Goal: Use online tool/utility: Utilize a website feature to perform a specific function

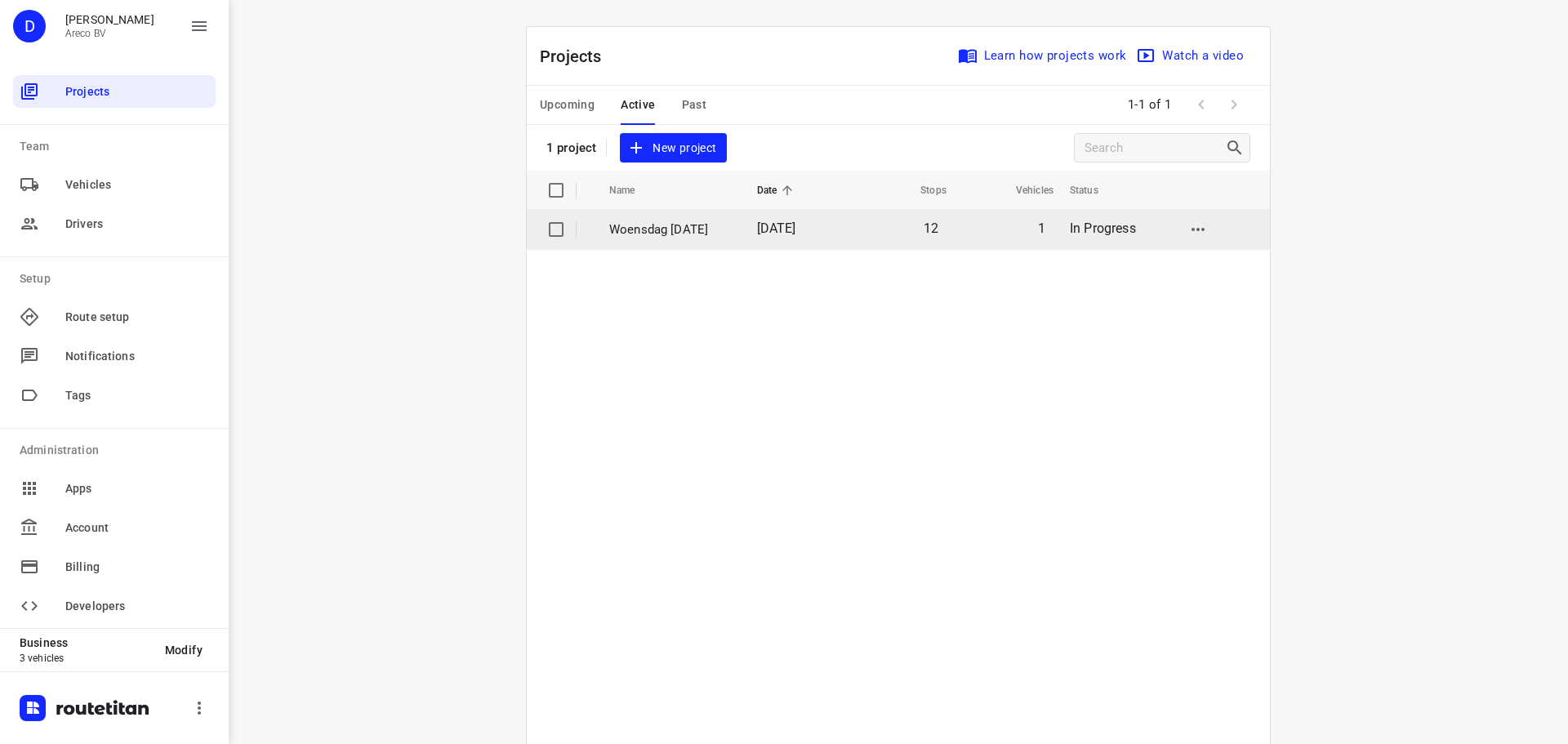
click at [655, 222] on p "Woensdag 10 September" at bounding box center [670, 230] width 123 height 18
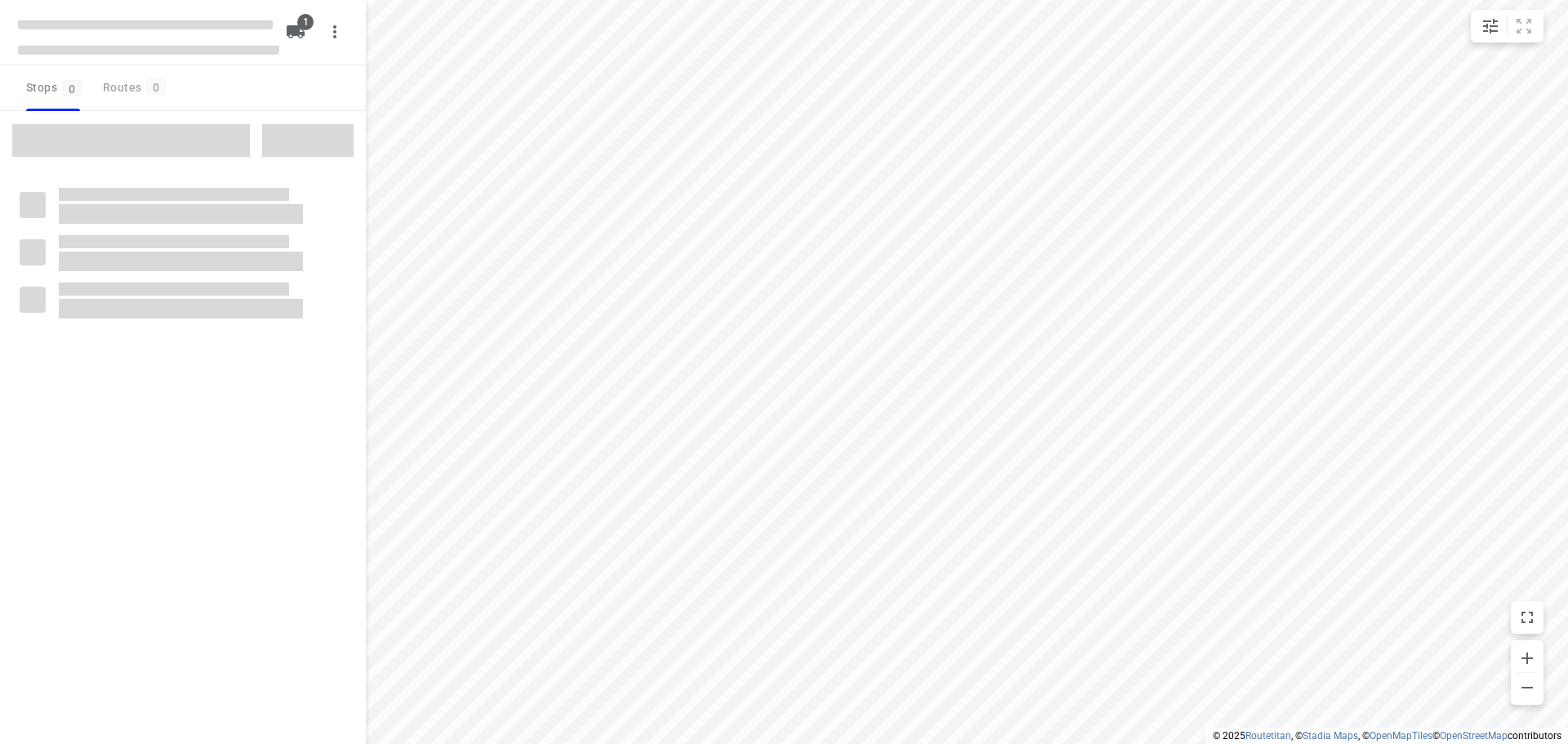
type input "distance"
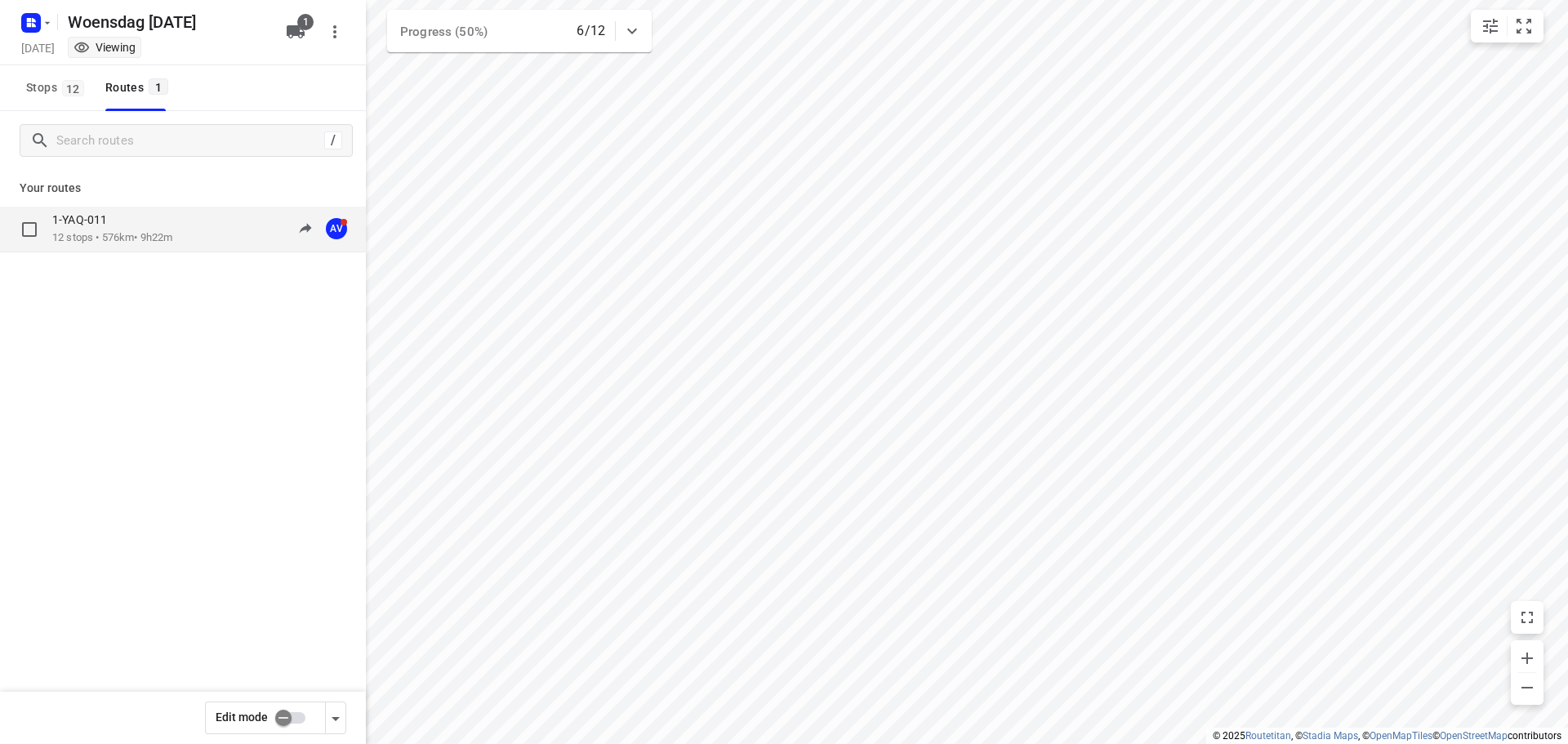
click at [117, 231] on p "12 stops • 576km • 9h22m" at bounding box center [111, 238] width 120 height 16
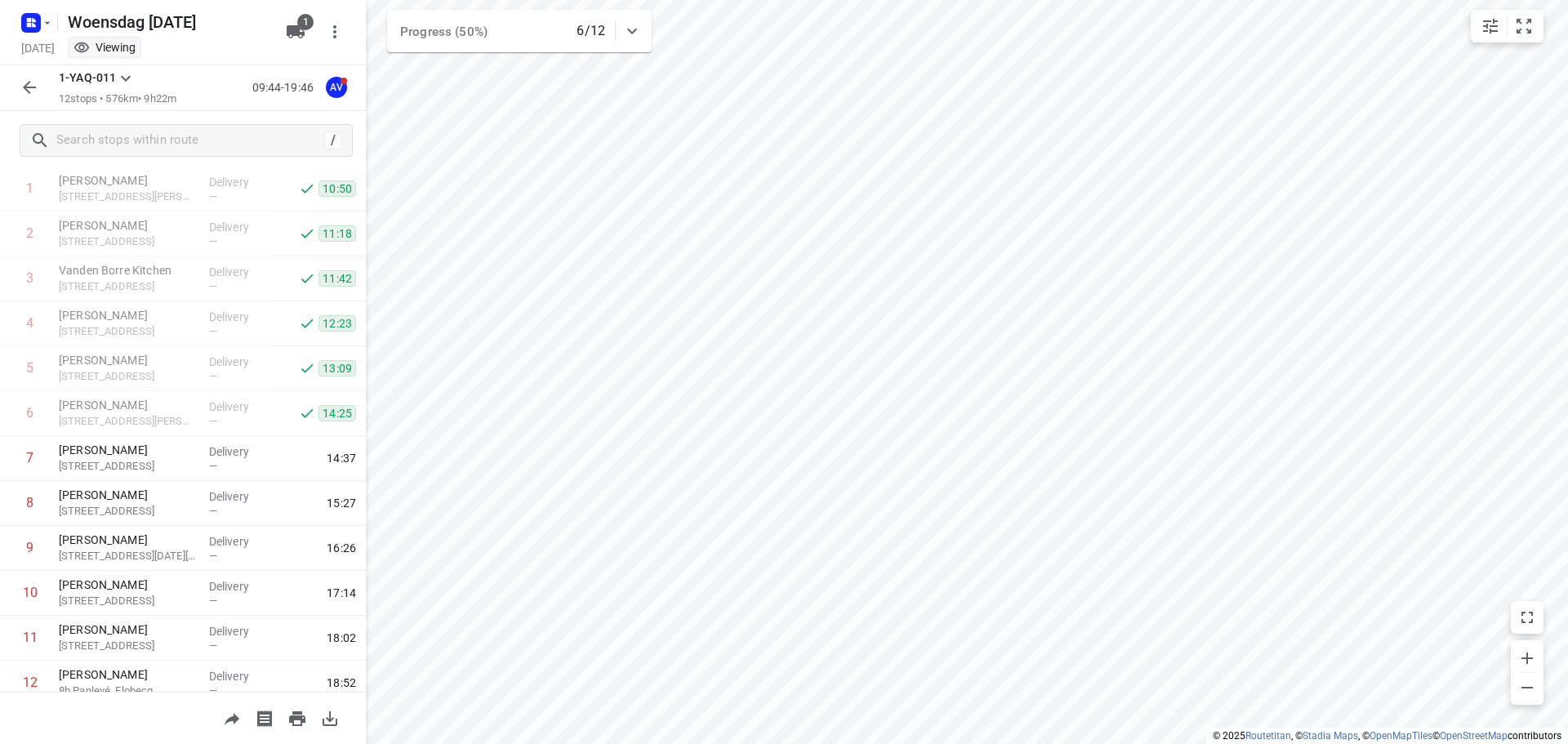
scroll to position [143, 0]
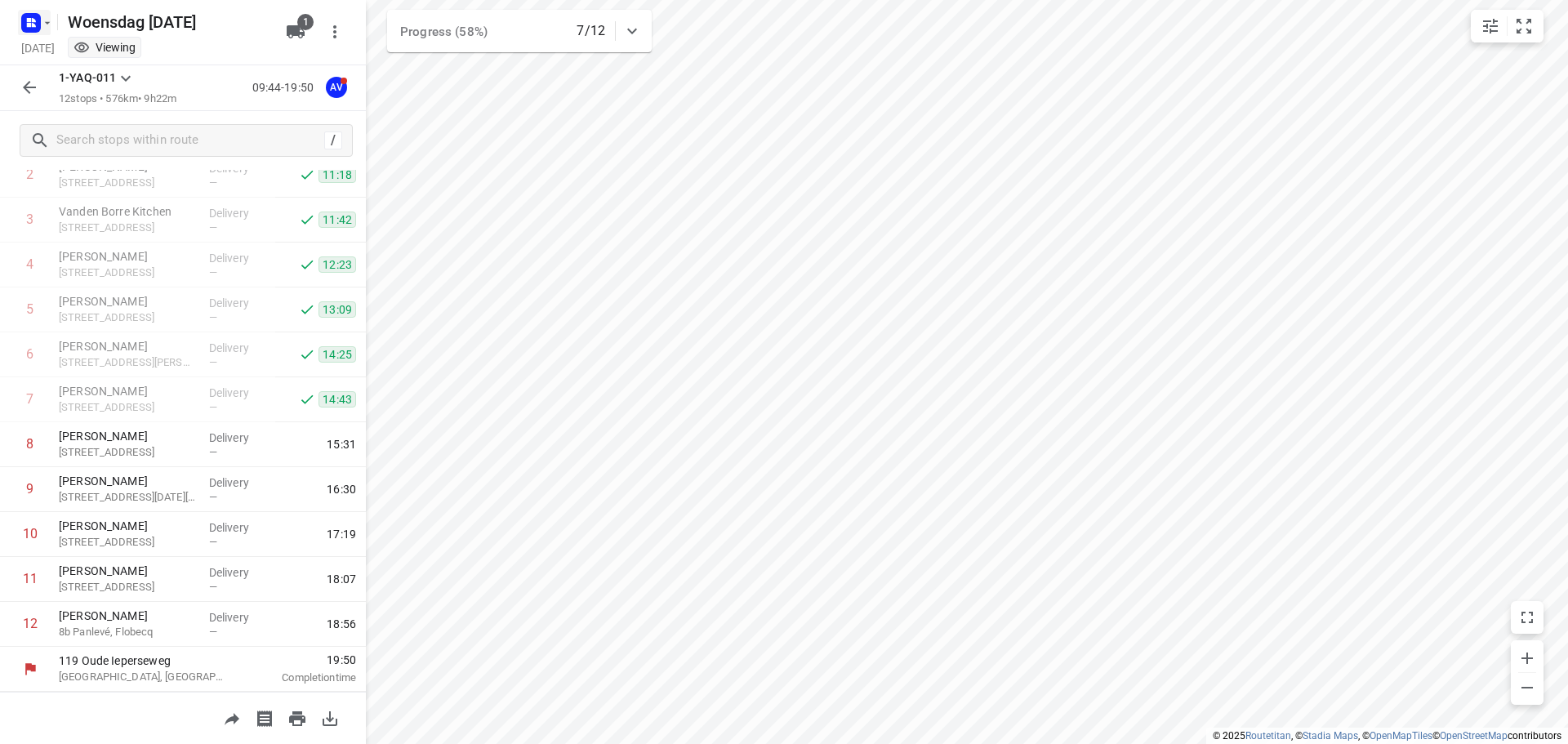
click at [25, 23] on rect "button" at bounding box center [30, 23] width 19 height 19
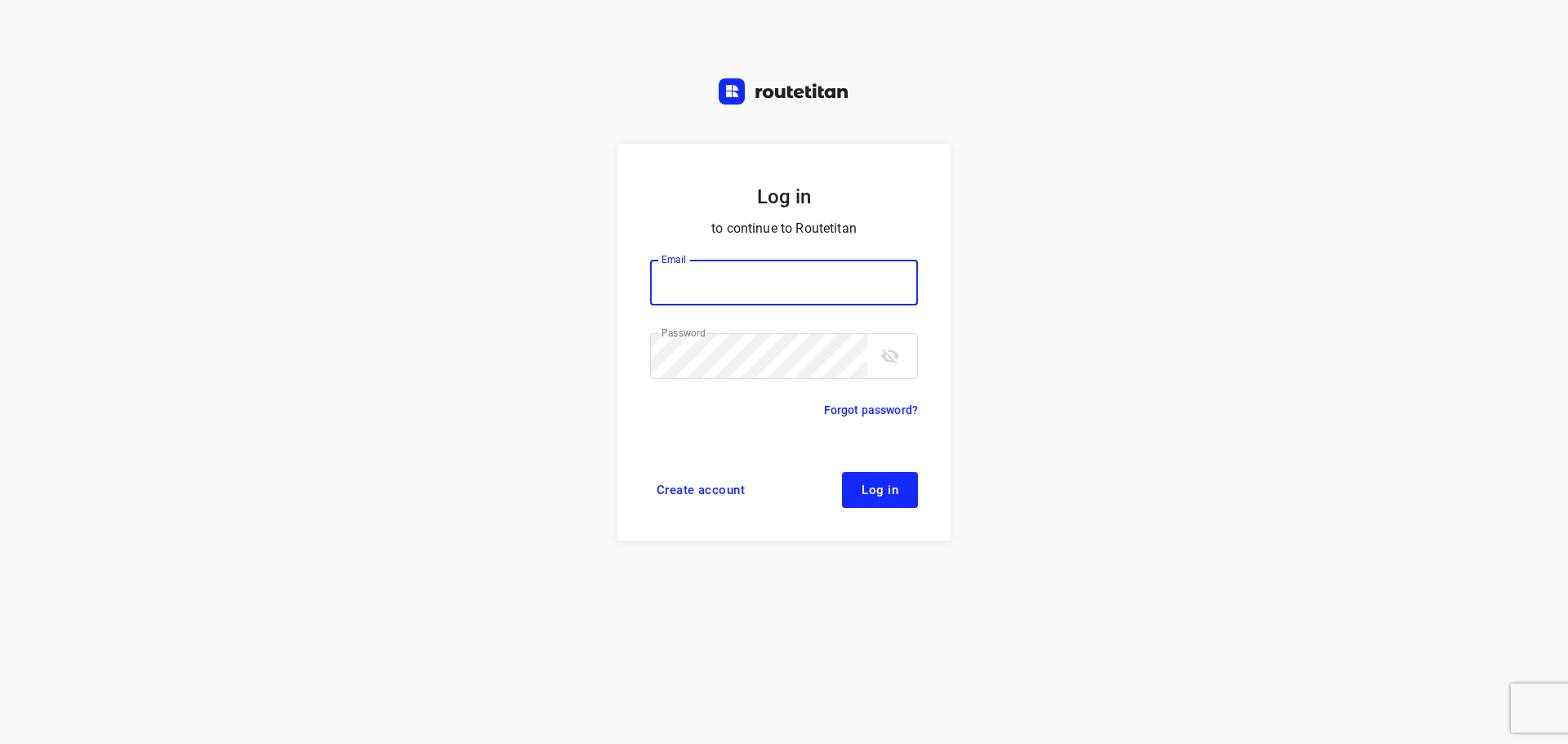
type input "didier@areco.be"
click at [882, 491] on span "Log in" at bounding box center [880, 490] width 37 height 13
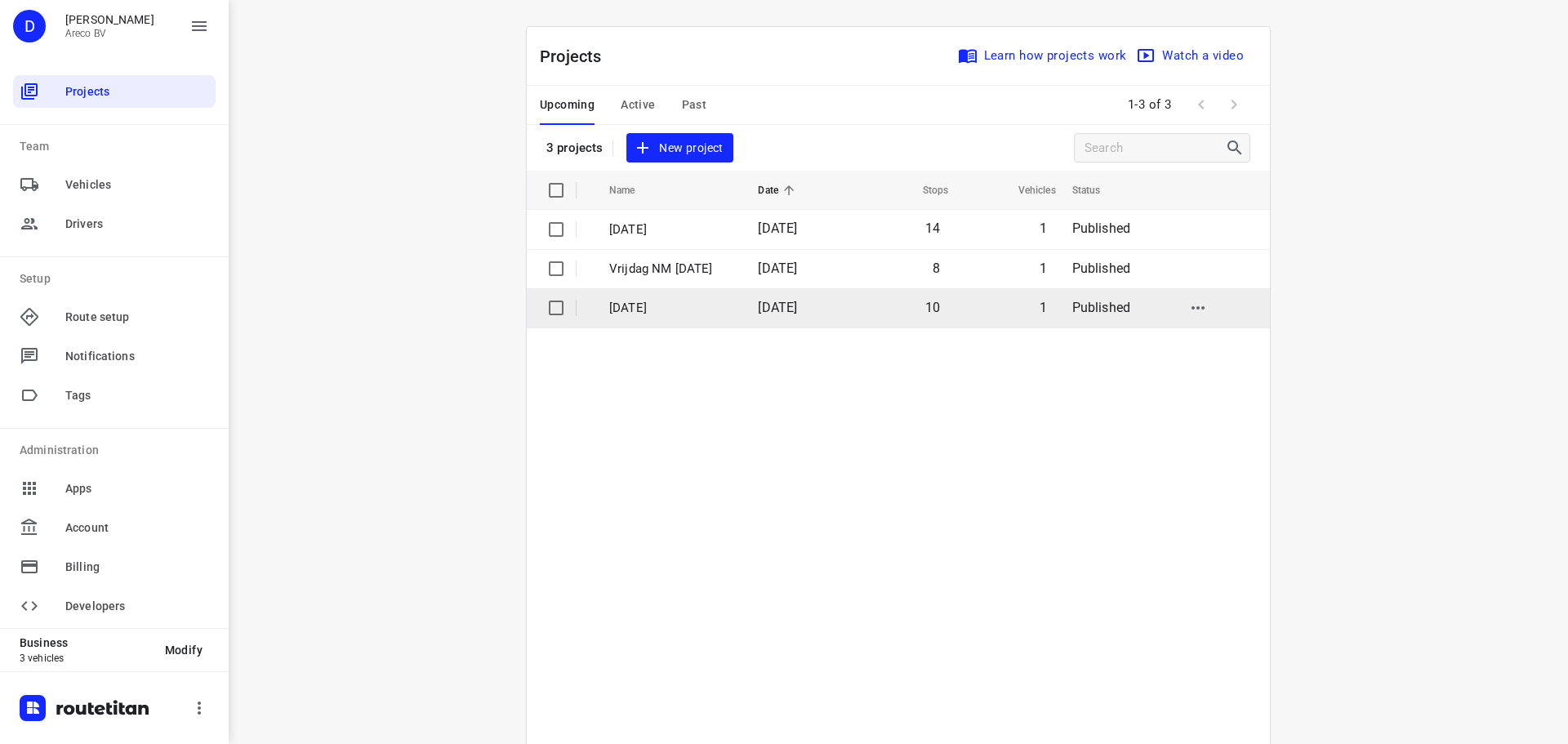
click at [655, 304] on p "[DATE]" at bounding box center [671, 308] width 124 height 18
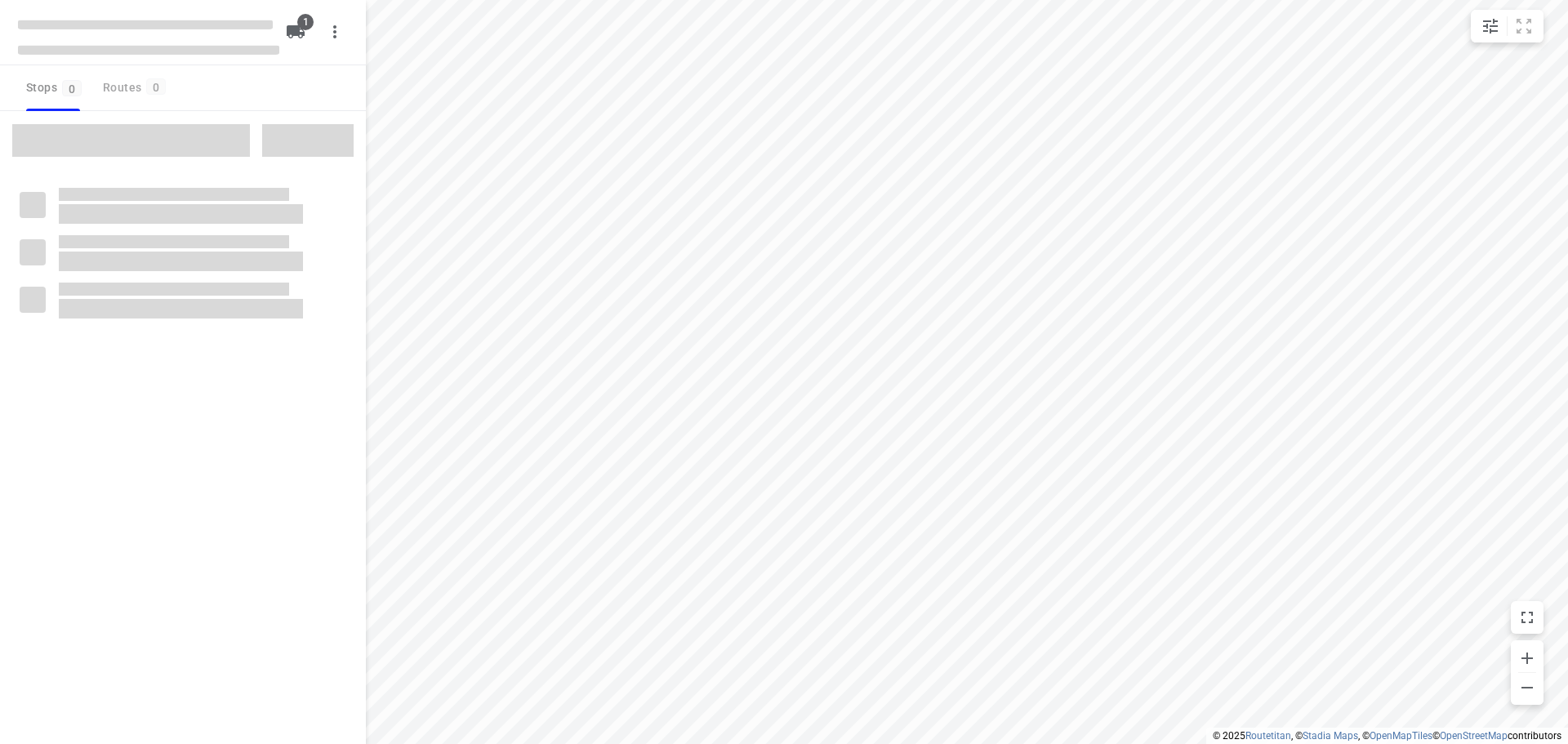
type input "distance"
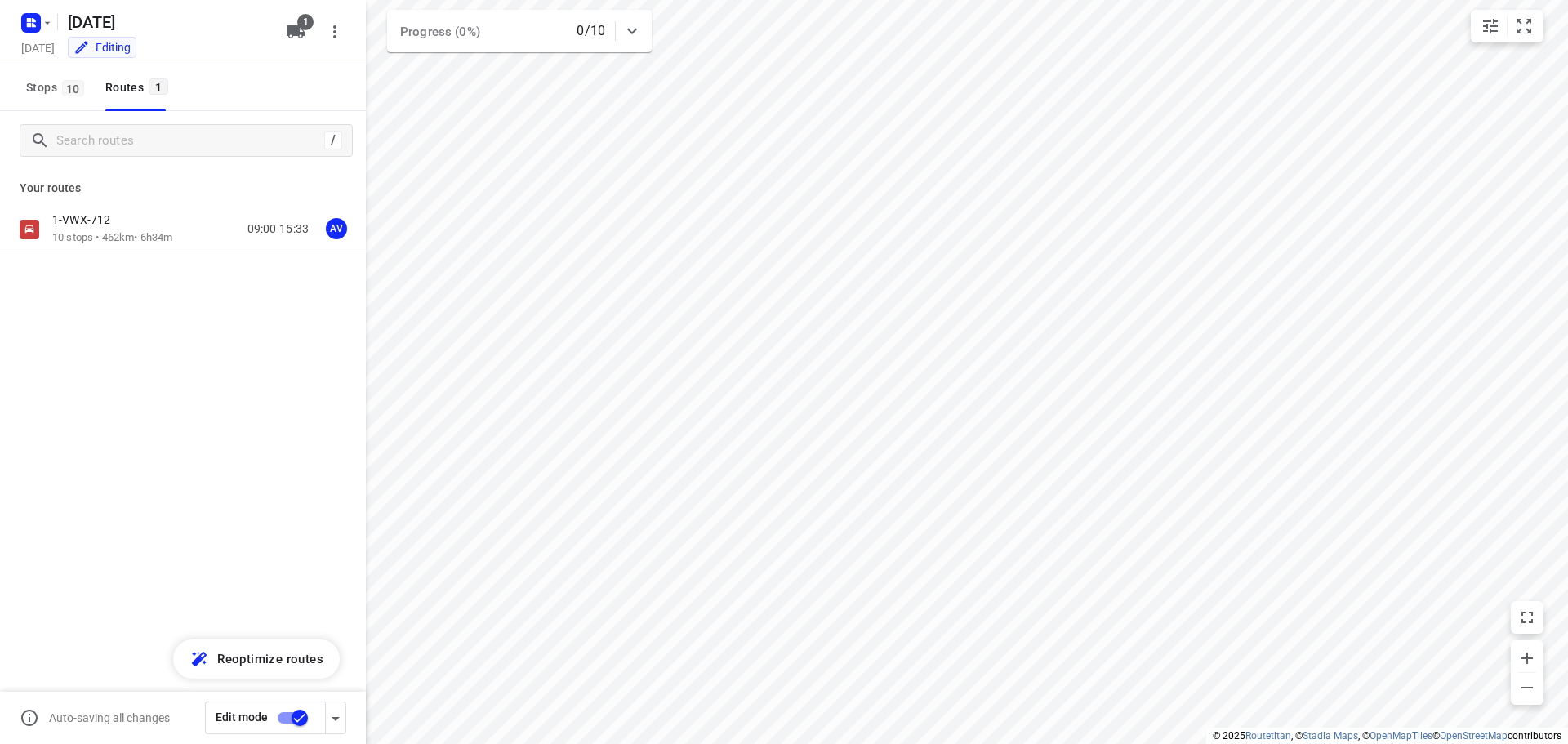
click at [160, 228] on div "1-VWX-712" at bounding box center [111, 220] width 120 height 18
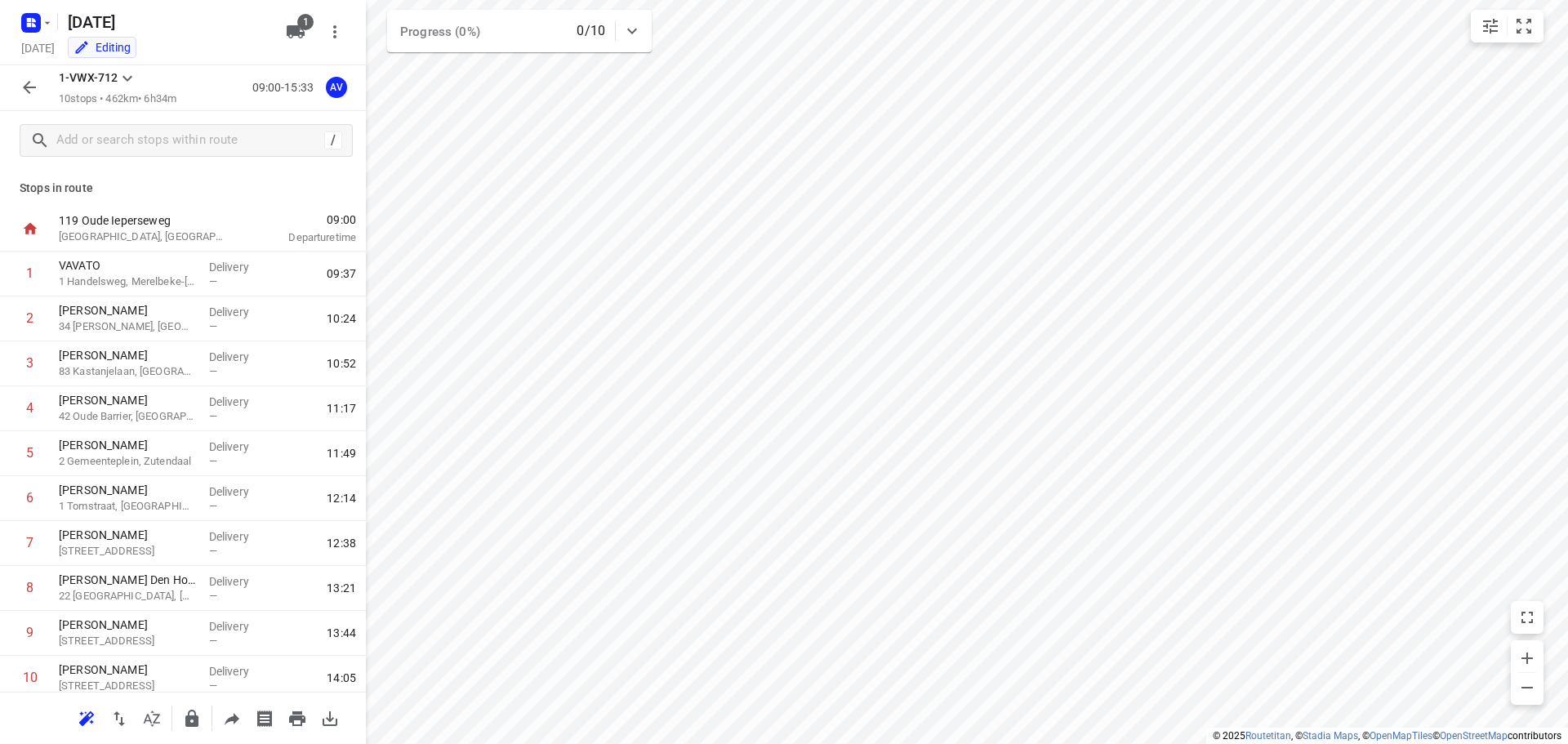
click at [39, 89] on button "button" at bounding box center [29, 87] width 33 height 33
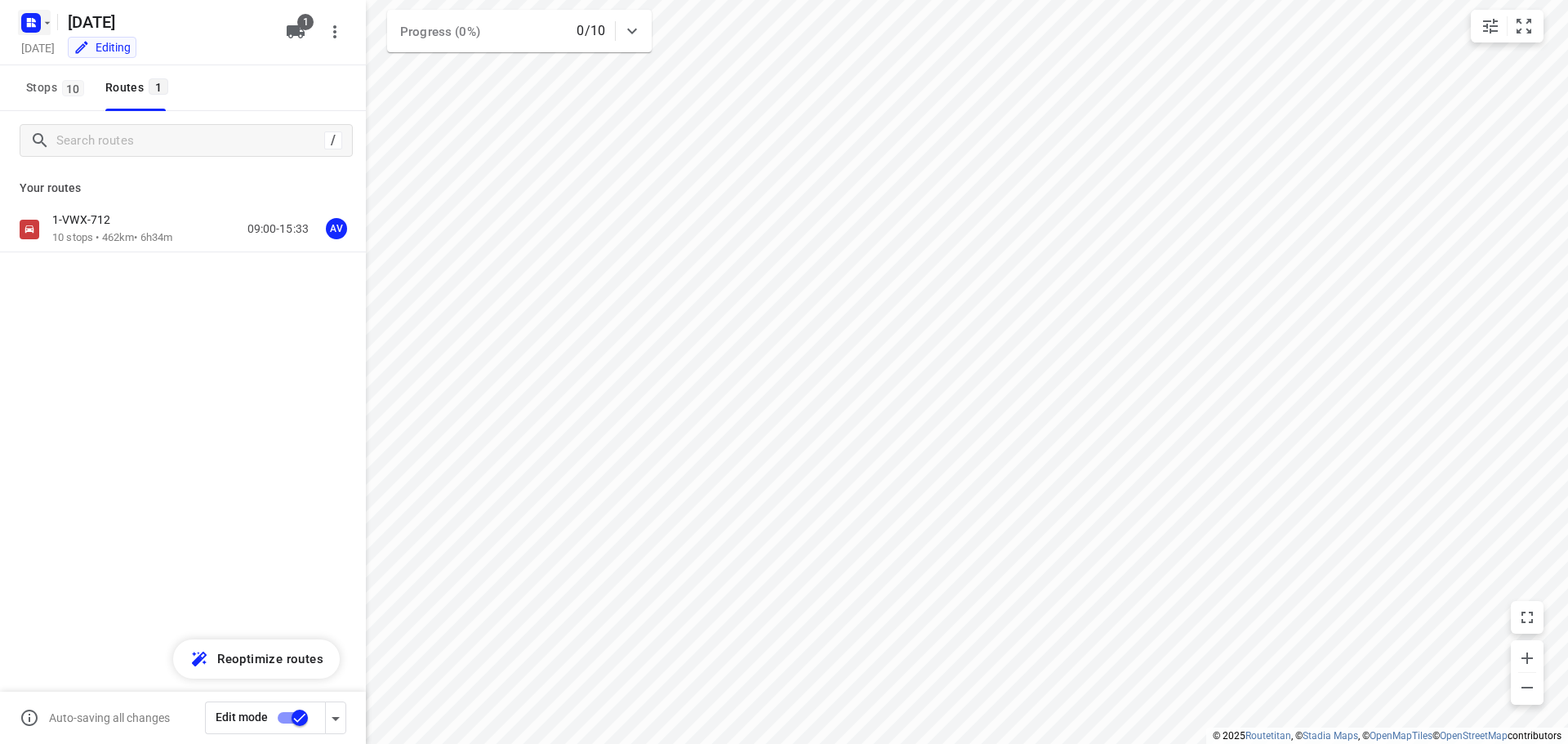
click at [51, 22] on icon "button" at bounding box center [48, 23] width 13 height 13
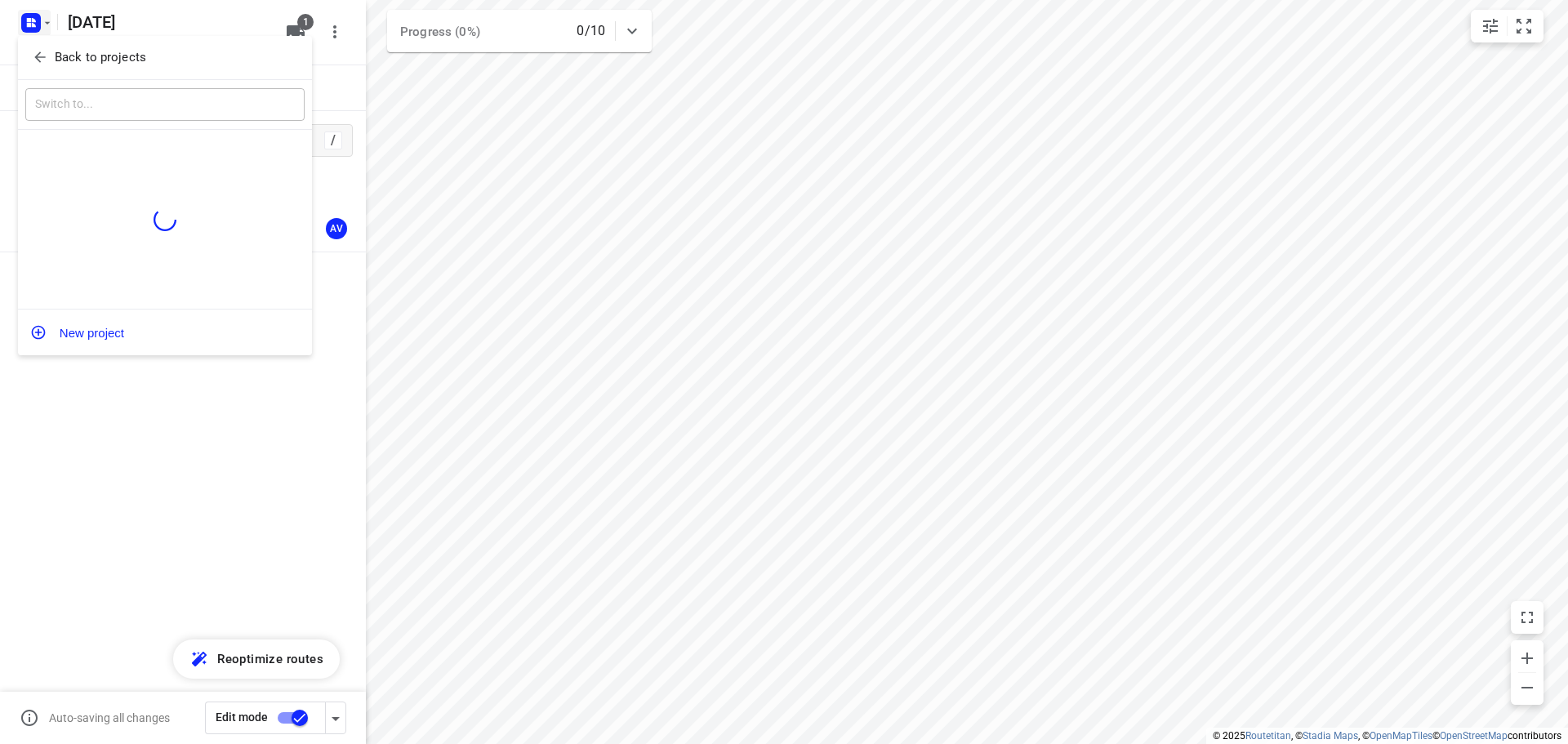
click at [28, 25] on div at bounding box center [784, 372] width 1568 height 744
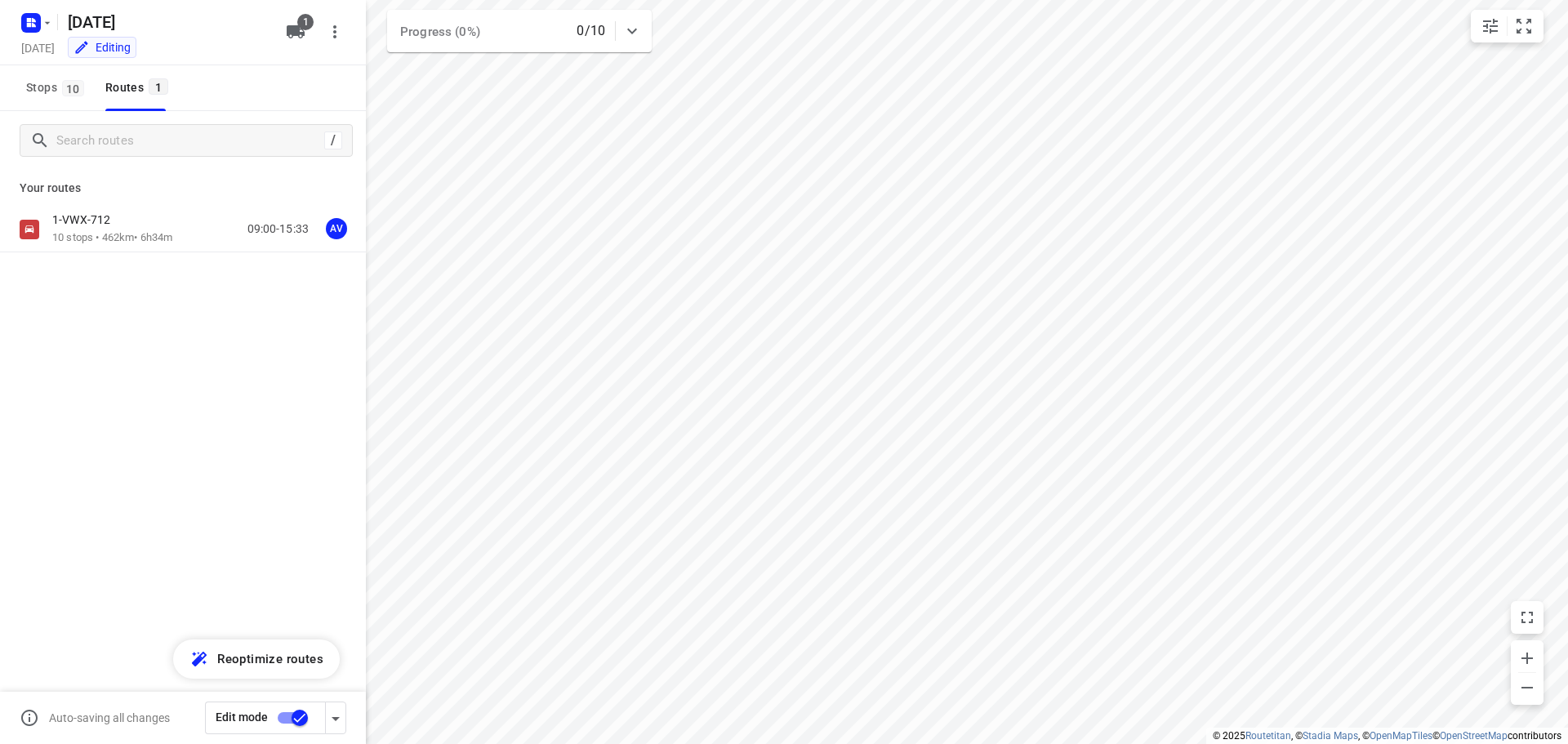
click at [28, 24] on icon "button" at bounding box center [28, 24] width 4 height 4
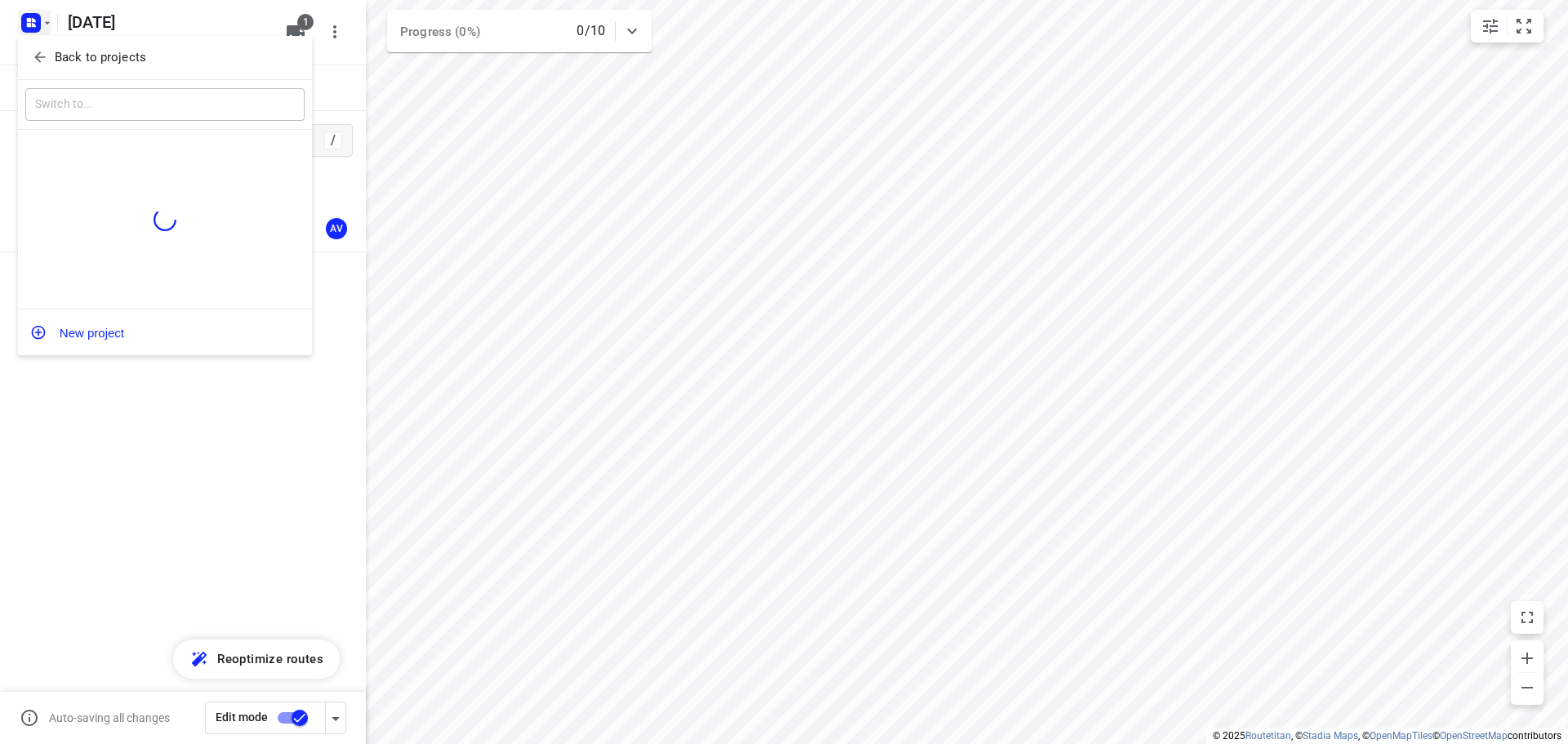
click at [28, 59] on button "Back to projects" at bounding box center [164, 58] width 279 height 27
